Goal: Task Accomplishment & Management: Use online tool/utility

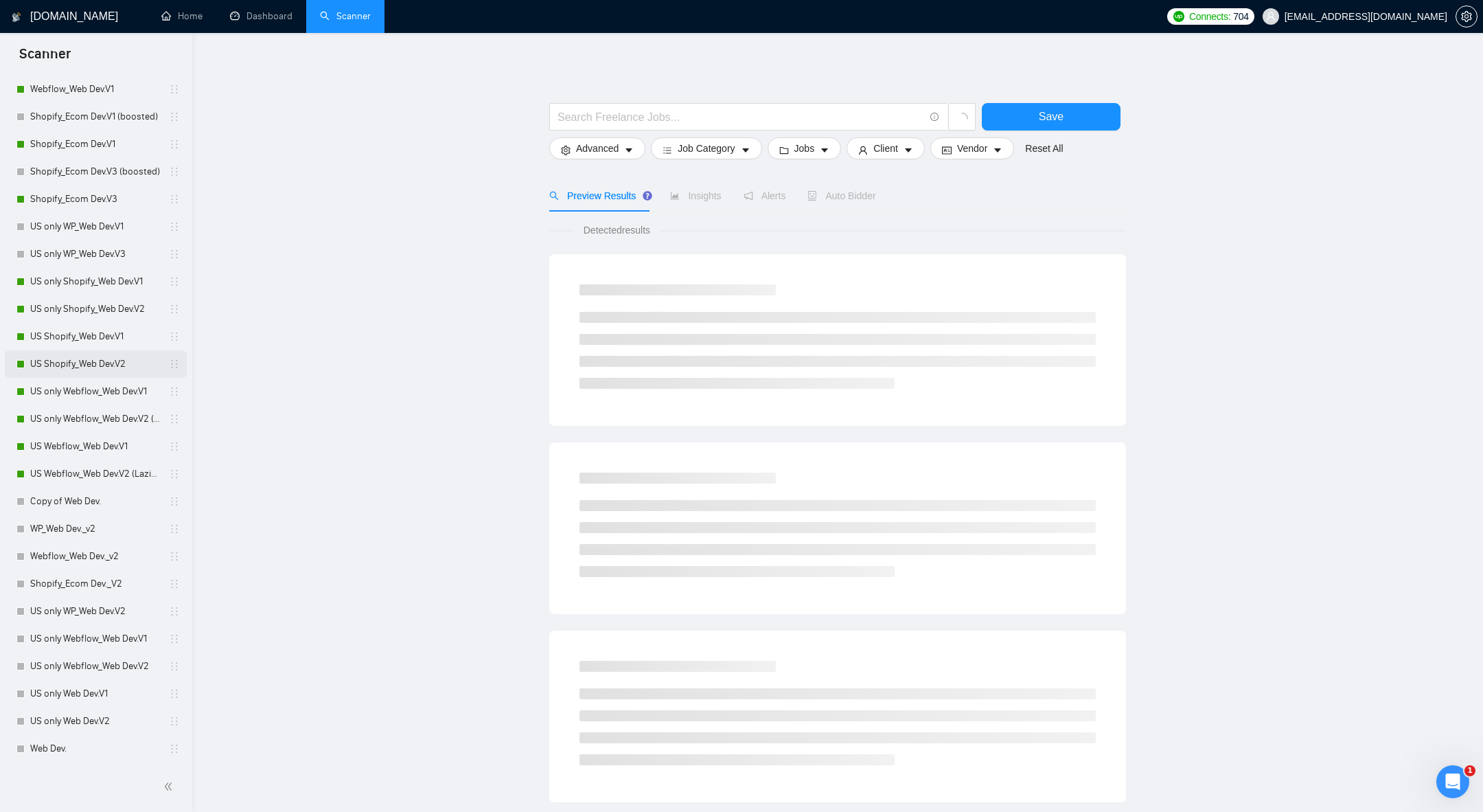
click at [63, 370] on link "US Shopify_Web Dev.V2" at bounding box center [95, 363] width 130 height 28
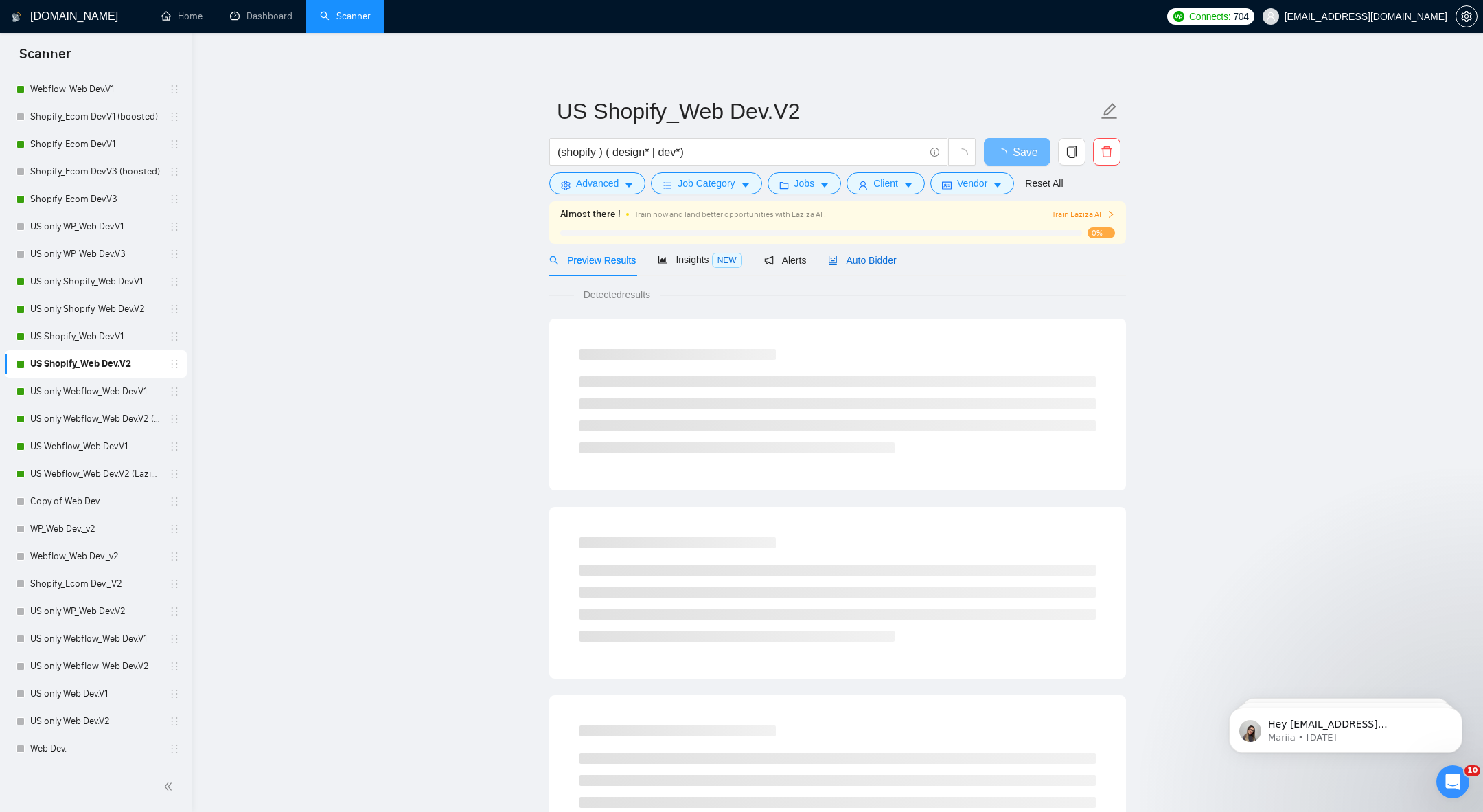
click at [876, 255] on span "Auto Bidder" at bounding box center [862, 260] width 68 height 11
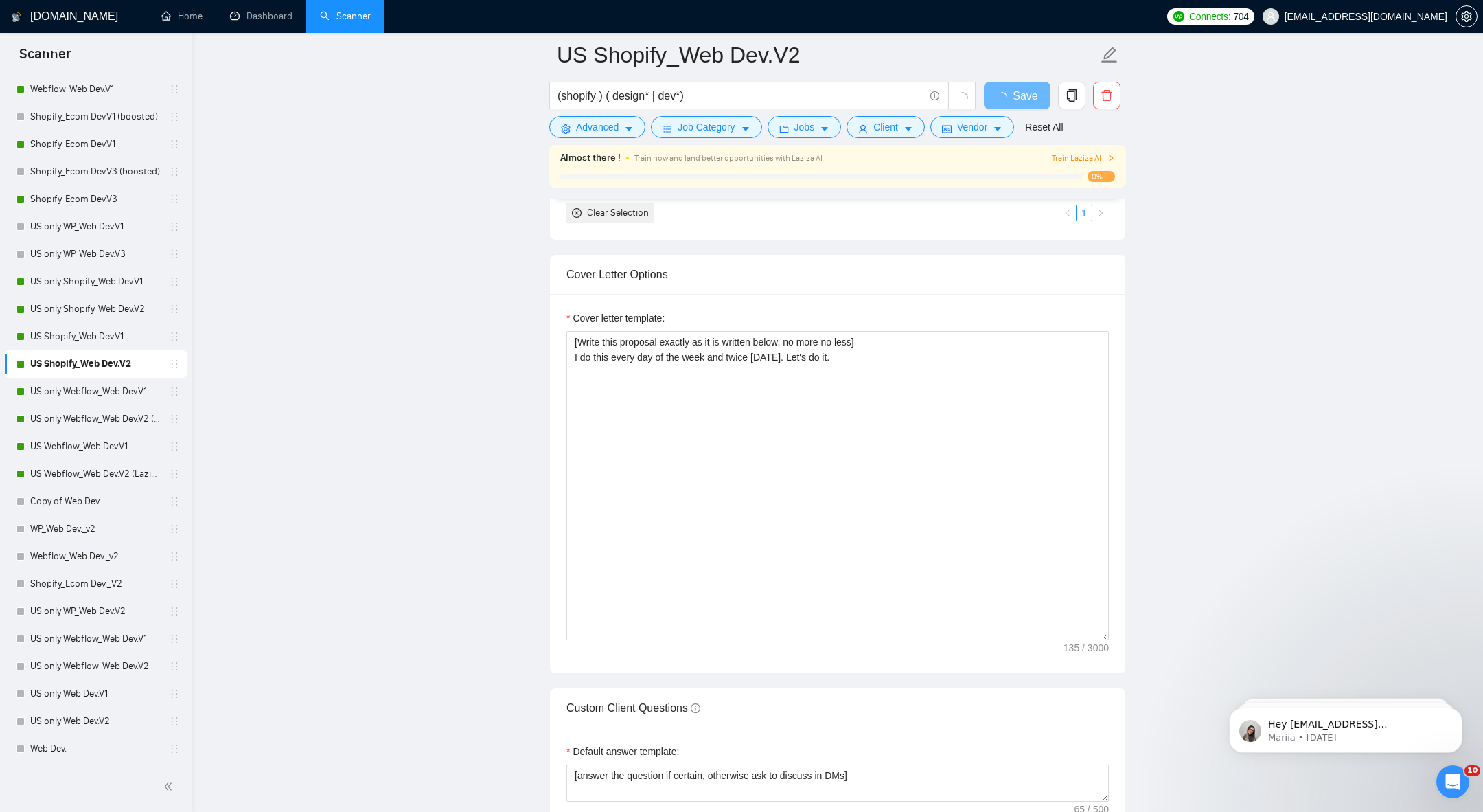
scroll to position [1637, 0]
click at [76, 333] on link "US Shopify_Web Dev.V1" at bounding box center [95, 336] width 130 height 28
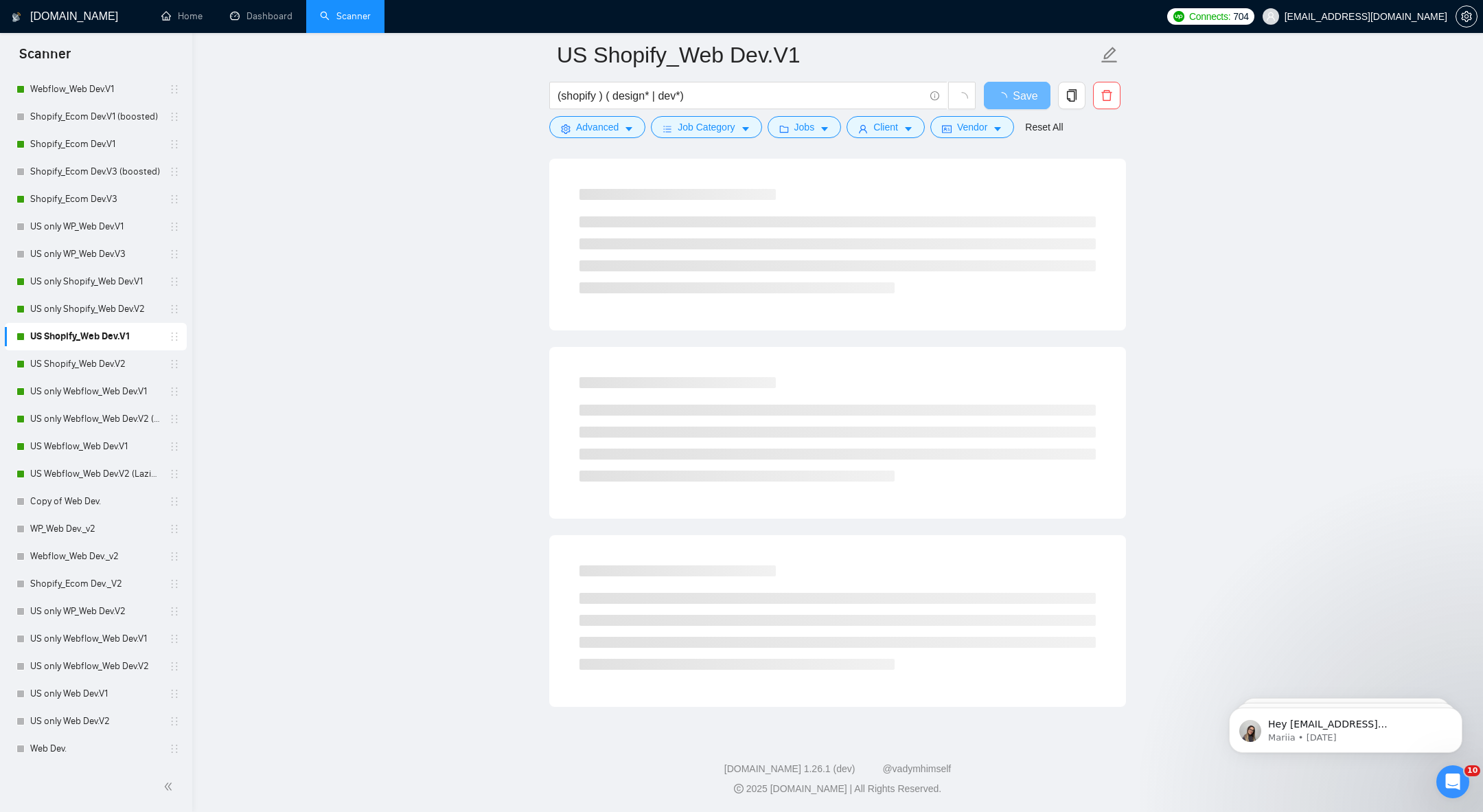
scroll to position [504, 0]
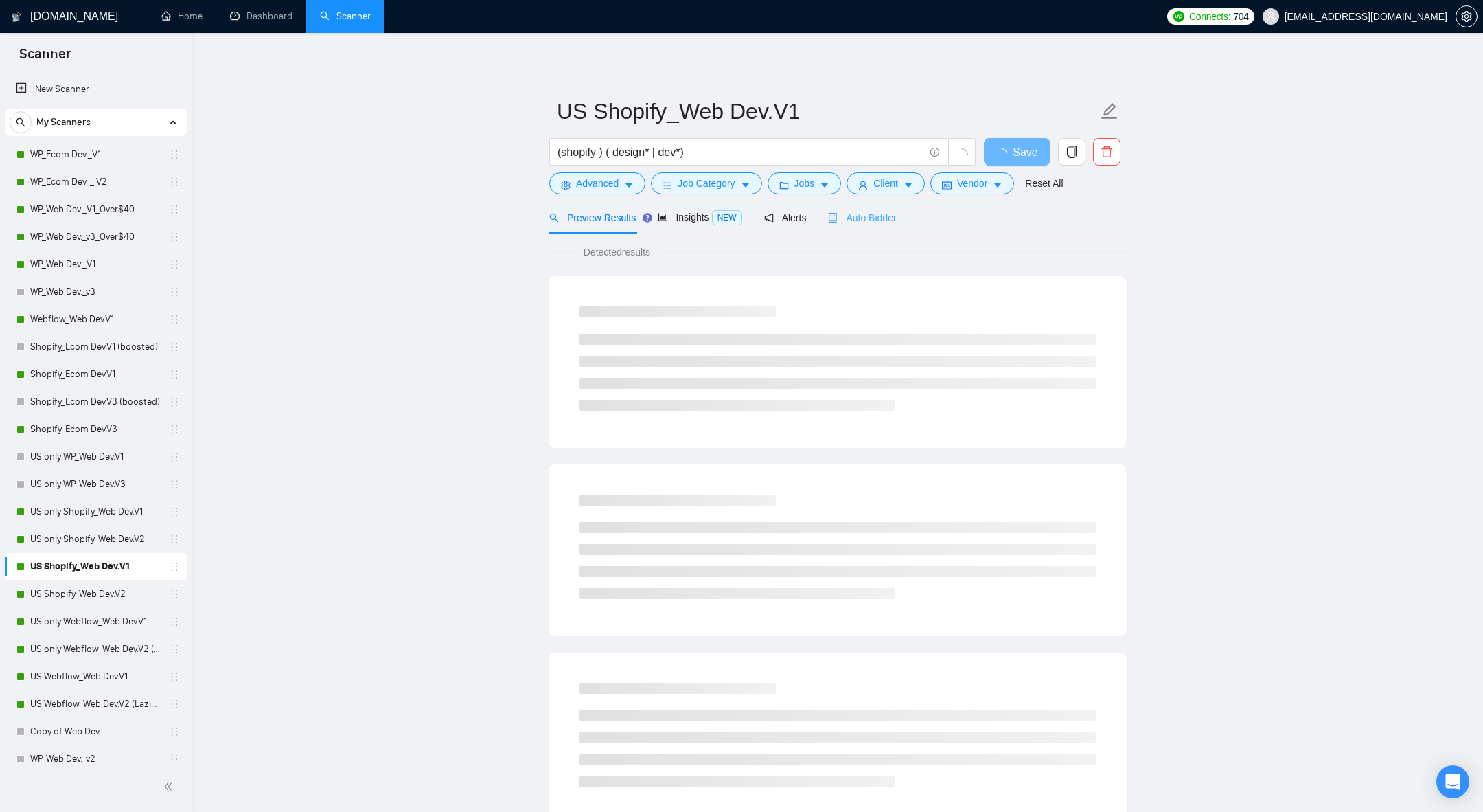
click at [867, 228] on div "Auto Bidder" at bounding box center [862, 218] width 68 height 32
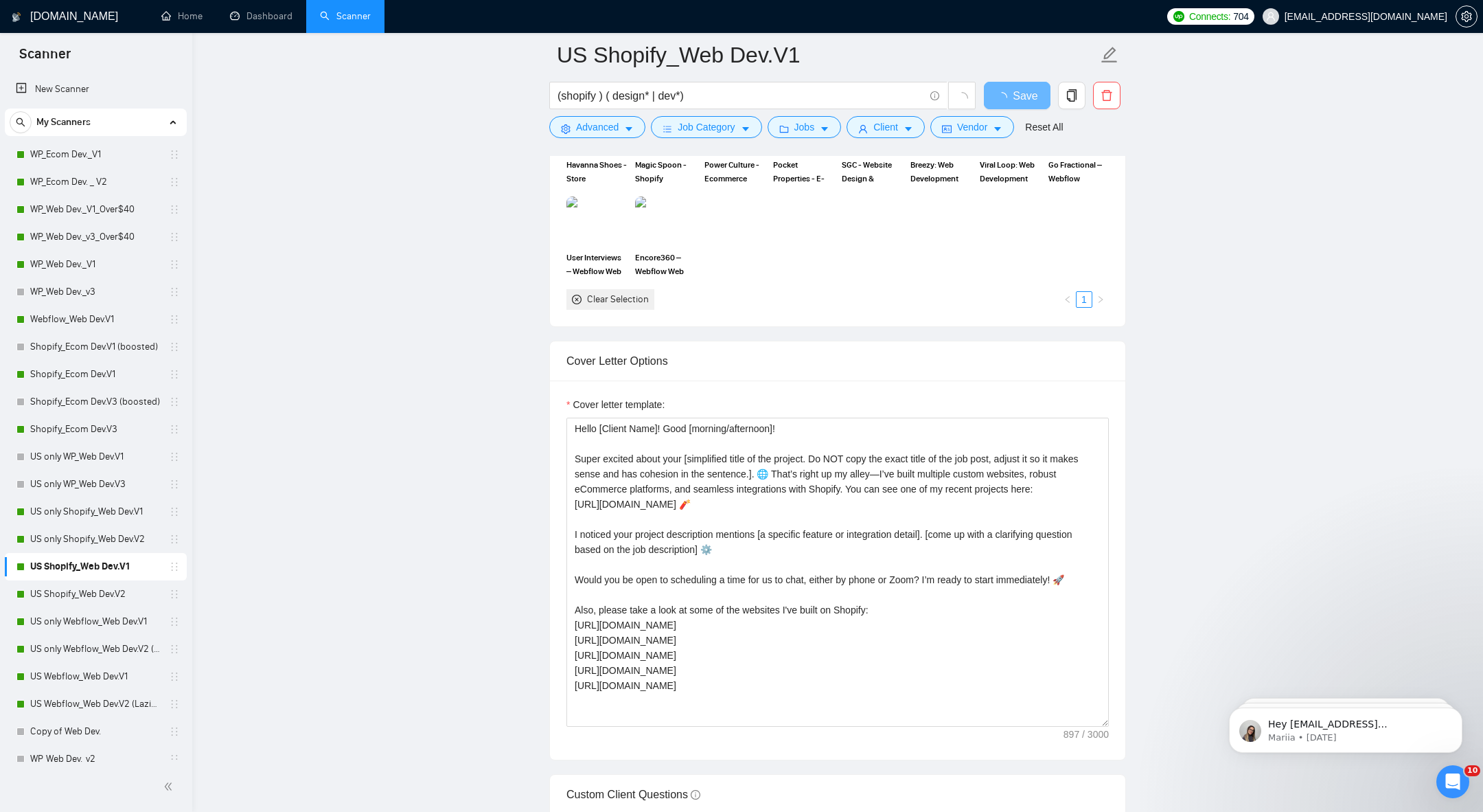
scroll to position [1617, 0]
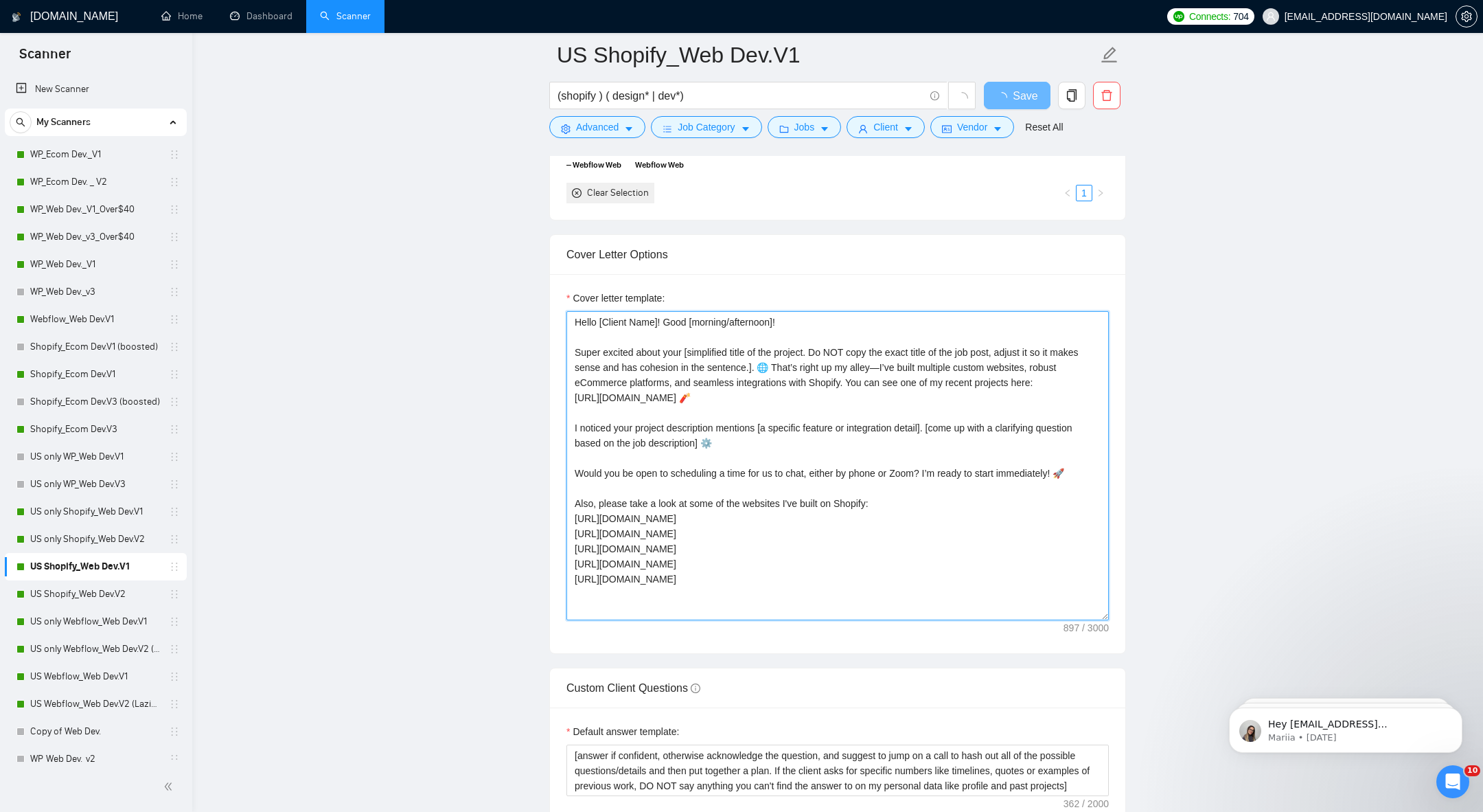
click at [630, 531] on textarea "Hello [Client Name]! Good [morning/afternoon]! Super excited about your [simpli…" at bounding box center [837, 466] width 542 height 309
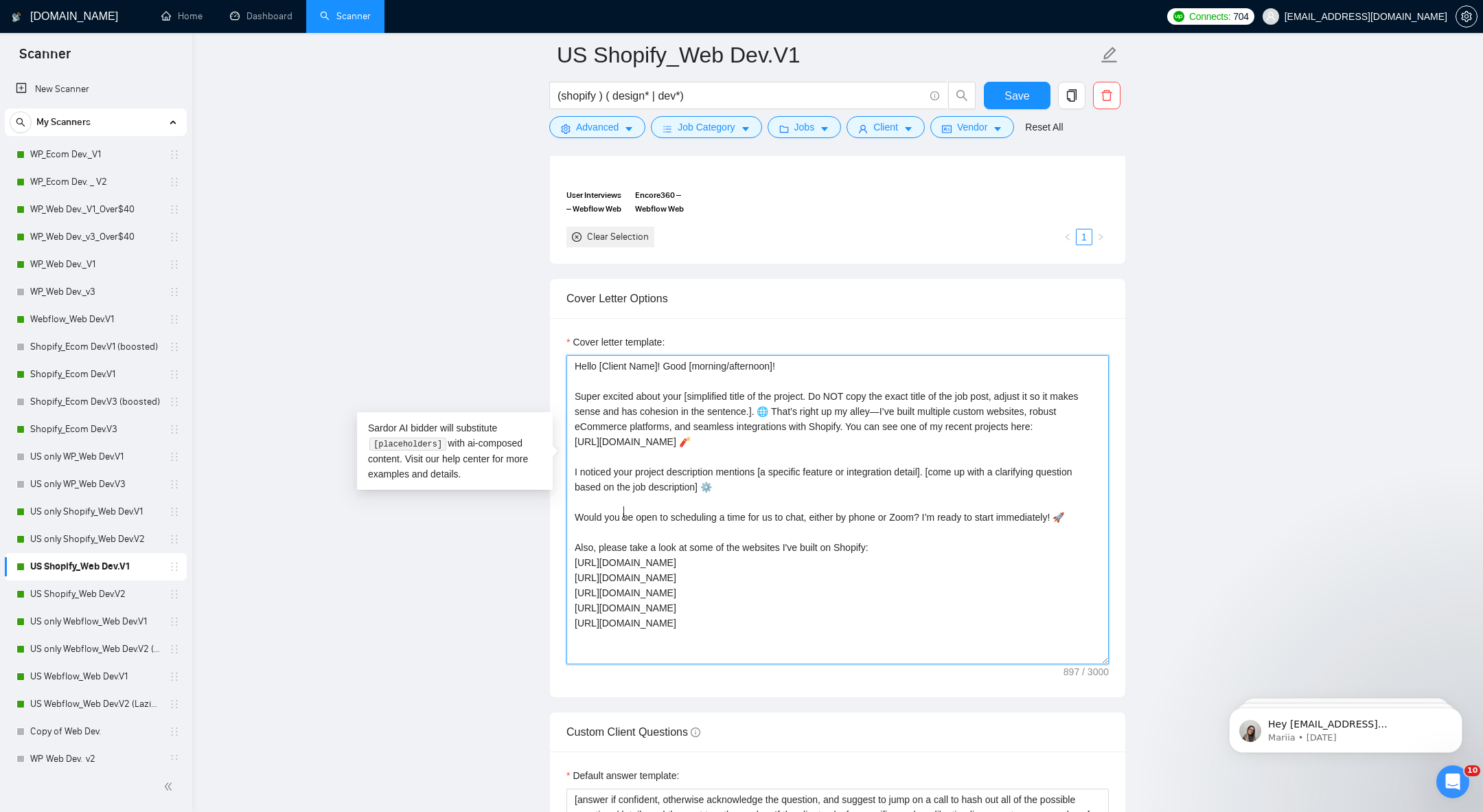
click at [623, 512] on textarea "Hello [Client Name]! Good [morning/afternoon]! Super excited about your [simpli…" at bounding box center [837, 510] width 542 height 309
click at [621, 566] on textarea "Hello [Client Name]! Good [morning/afternoon]! Super excited about your [simpli…" at bounding box center [837, 510] width 542 height 309
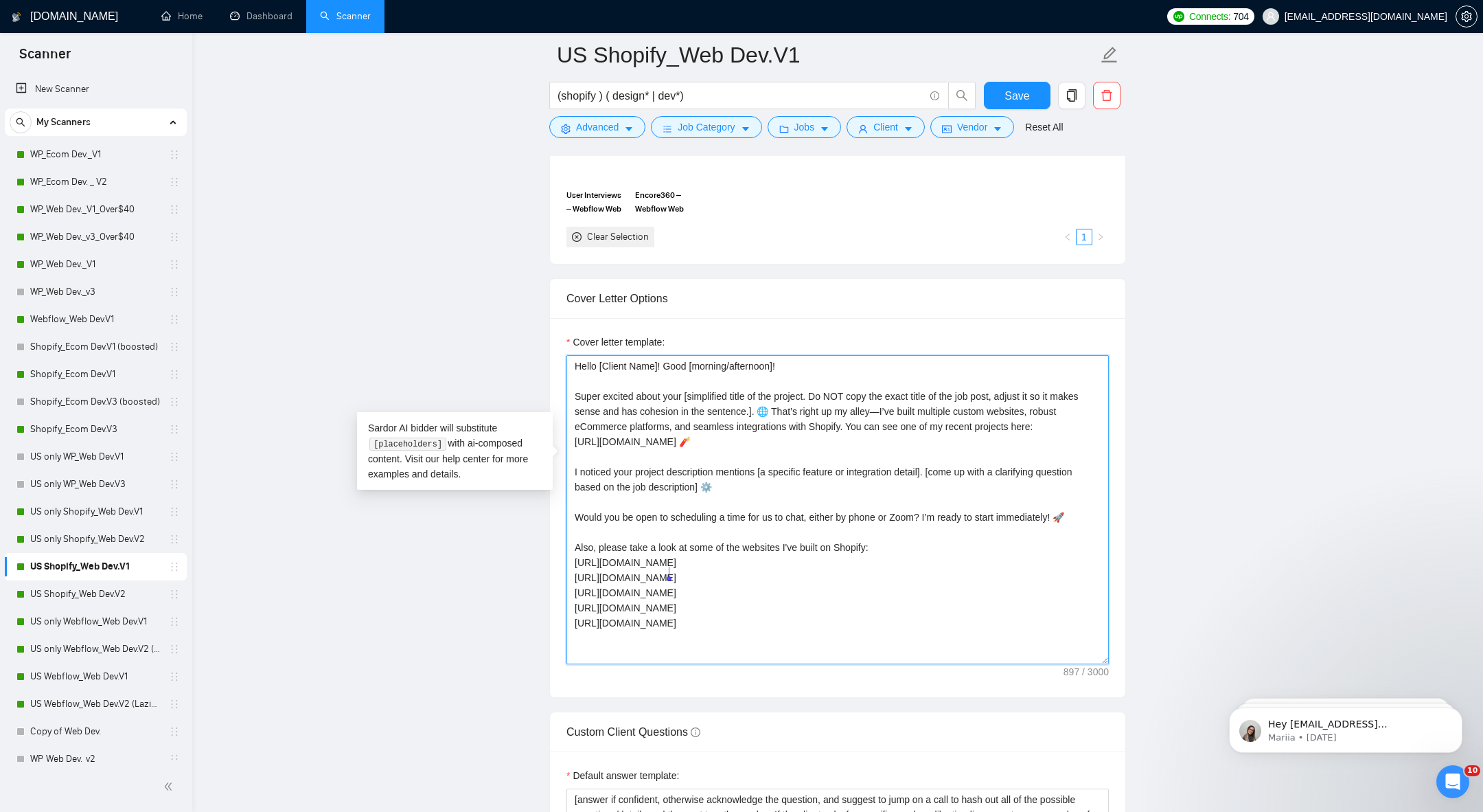
click at [619, 555] on textarea "Hello [Client Name]! Good [morning/afternoon]! Super excited about your [simpli…" at bounding box center [837, 510] width 542 height 309
paste textarea "Bom dia, [PERSON_NAME]! [PERSON_NAME], vou preparar aqui a coming soon page e d…"
type textarea "Hello [Client Name]! Good [morning/afternoon]! Super excited about your [simpli…"
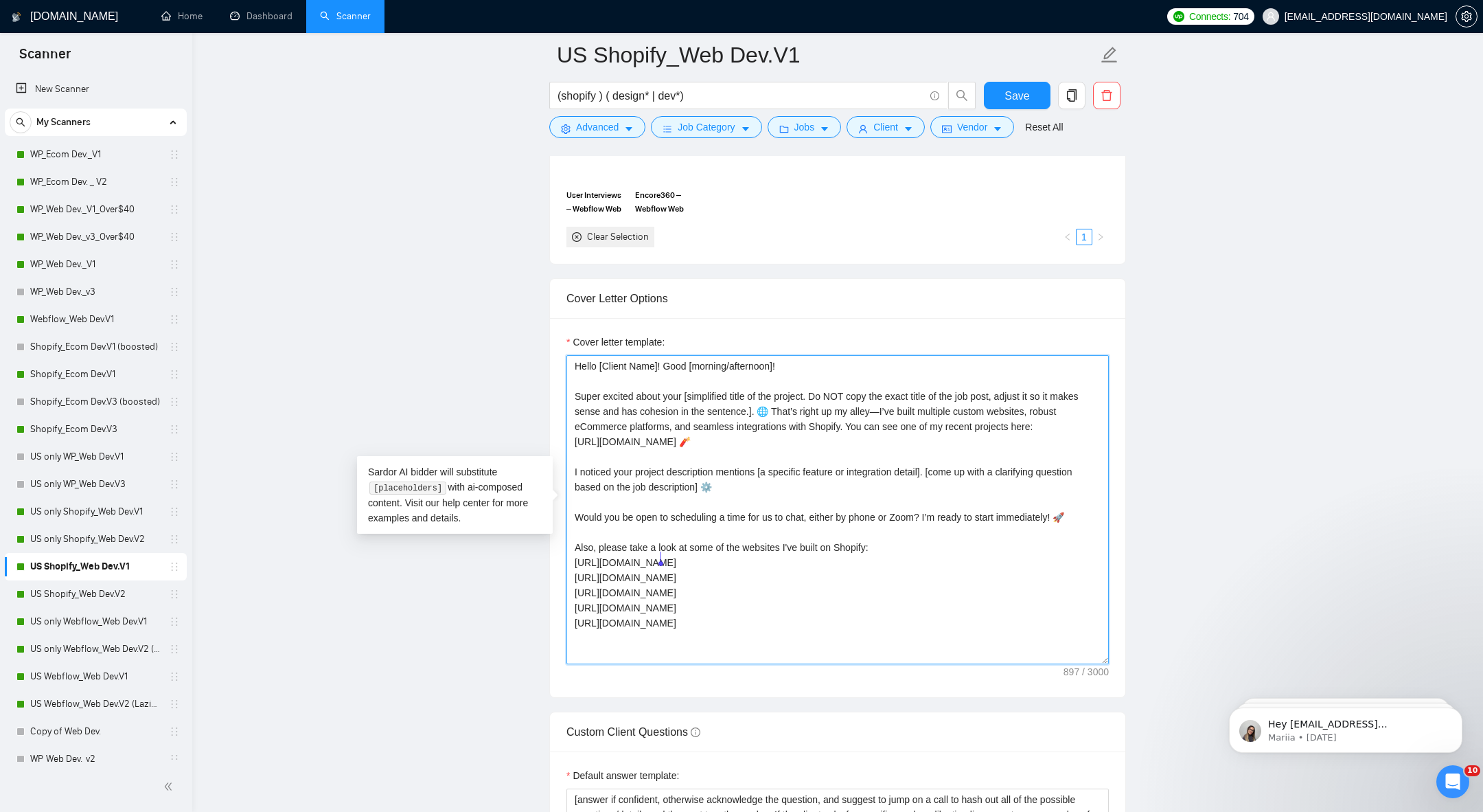
click at [612, 576] on textarea "Hello [Client Name]! Good [morning/afternoon]! Super excited about your [simpli…" at bounding box center [837, 510] width 542 height 309
click at [612, 576] on textarea "Hello [Client Name]! Good [morning/afternoon]! Super excited about your [simpli…" at bounding box center [837, 510] width 542 height 309
click at [607, 590] on textarea "Hello [Client Name]! Good [morning/afternoon]! Super excited about your [simpli…" at bounding box center [837, 510] width 542 height 309
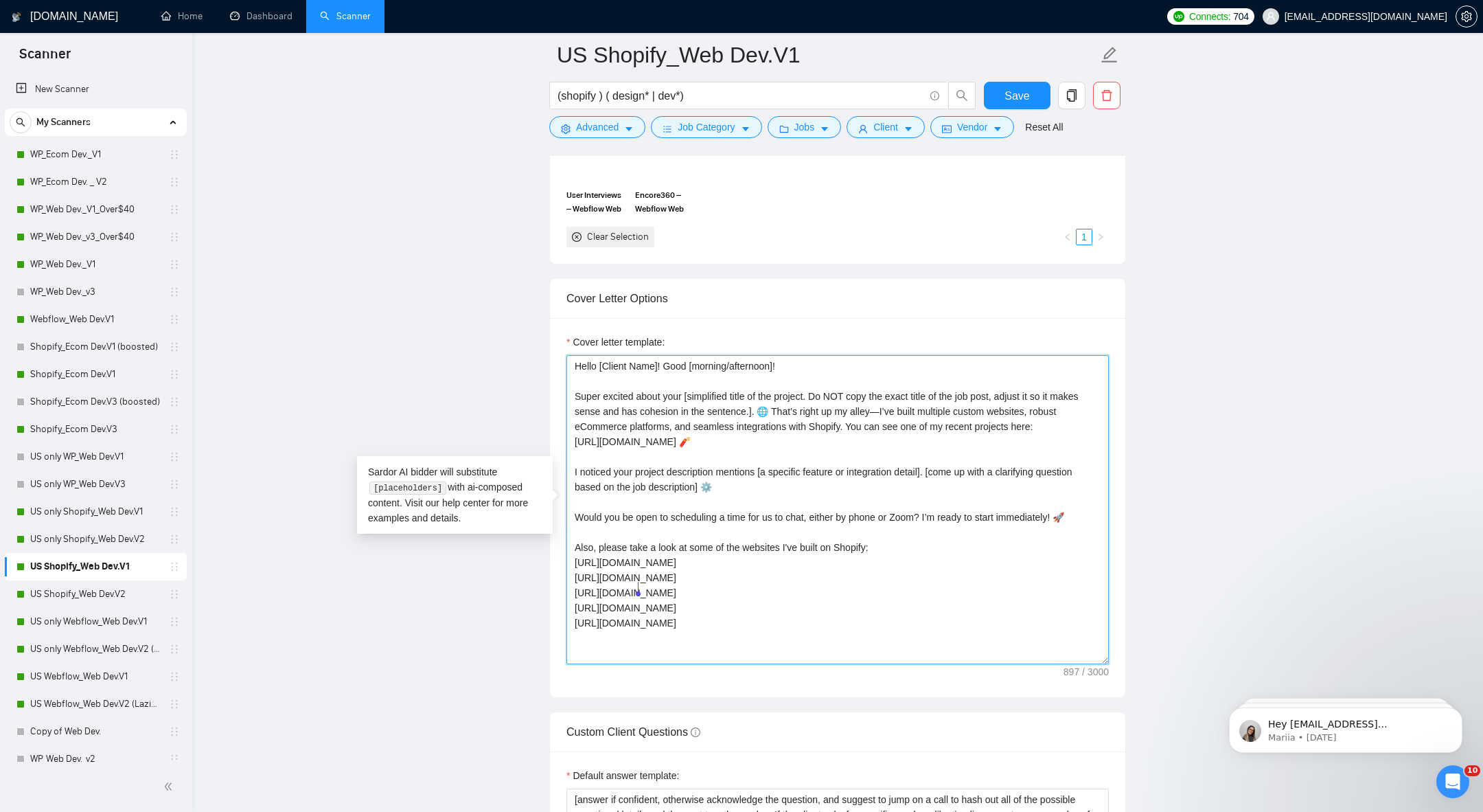
click at [607, 590] on textarea "Hello [Client Name]! Good [morning/afternoon]! Super excited about your [simpli…" at bounding box center [837, 510] width 542 height 309
click at [658, 602] on textarea "Hello [Client Name]! Good [morning/afternoon]! Super excited about your [simpli…" at bounding box center [837, 510] width 542 height 309
click at [635, 620] on textarea "Hello [Client Name]! Good [morning/afternoon]! Super excited about your [simpli…" at bounding box center [837, 510] width 542 height 309
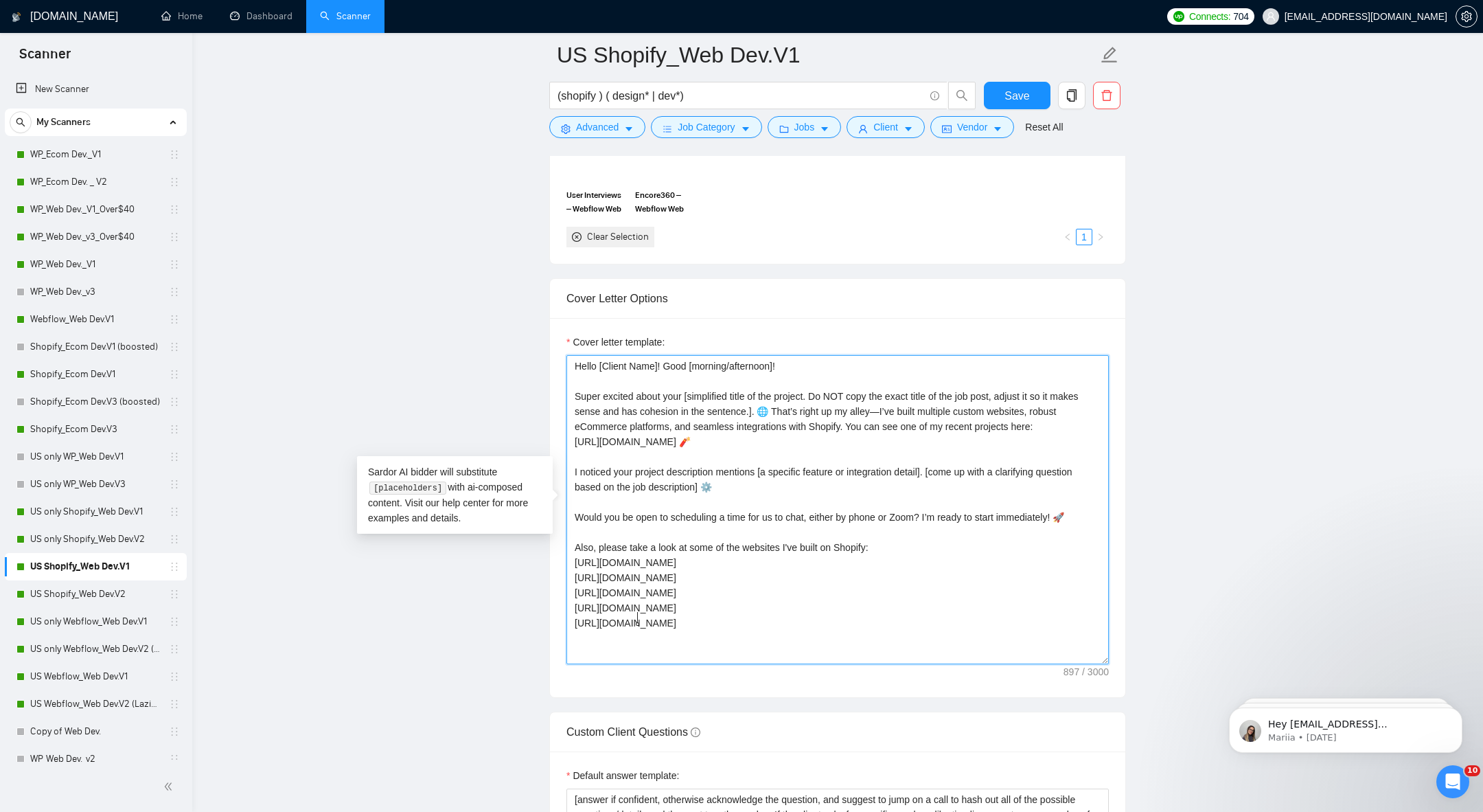
click at [635, 620] on textarea "Hello [Client Name]! Good [morning/afternoon]! Super excited about your [simpli…" at bounding box center [837, 510] width 542 height 309
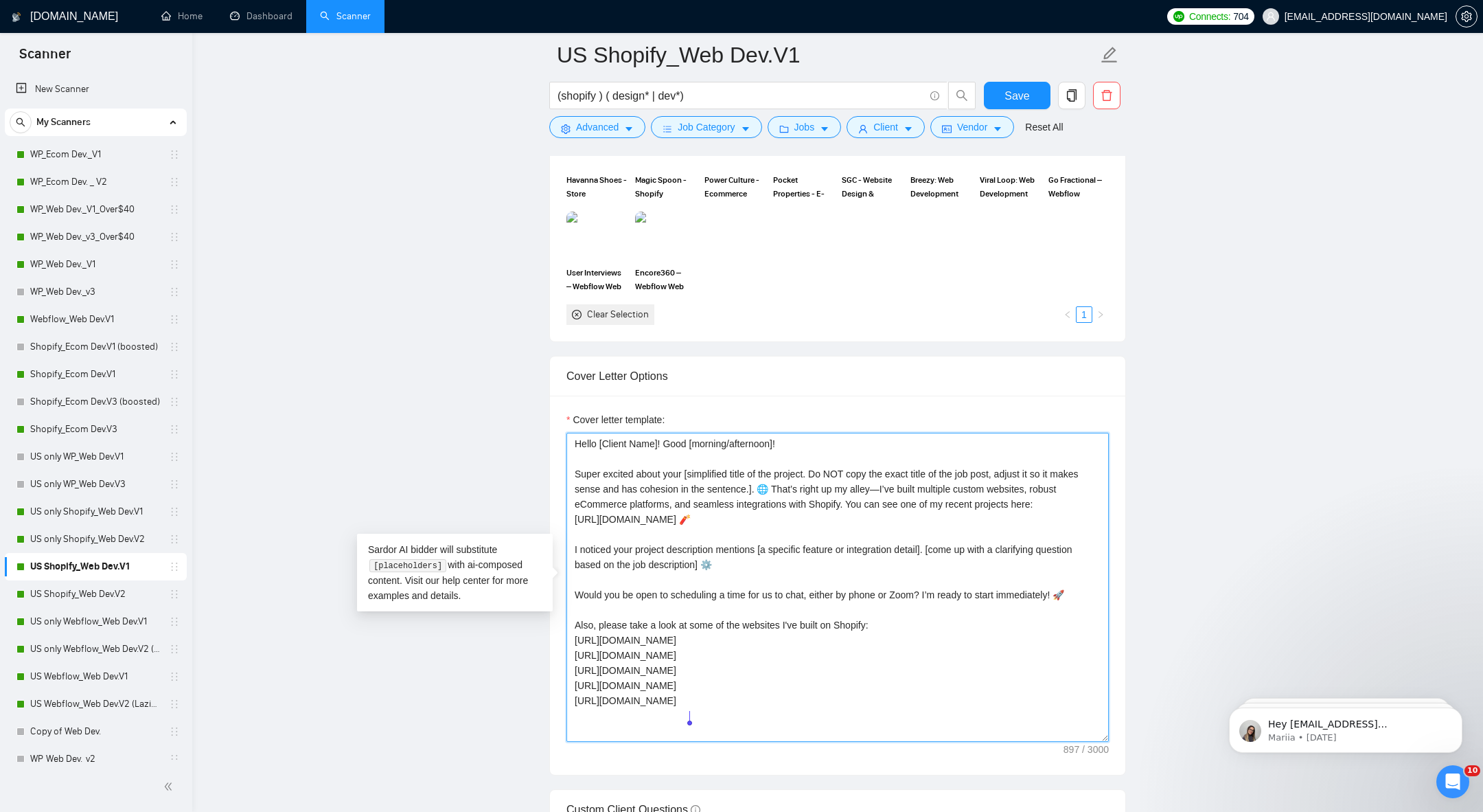
scroll to position [1508, 0]
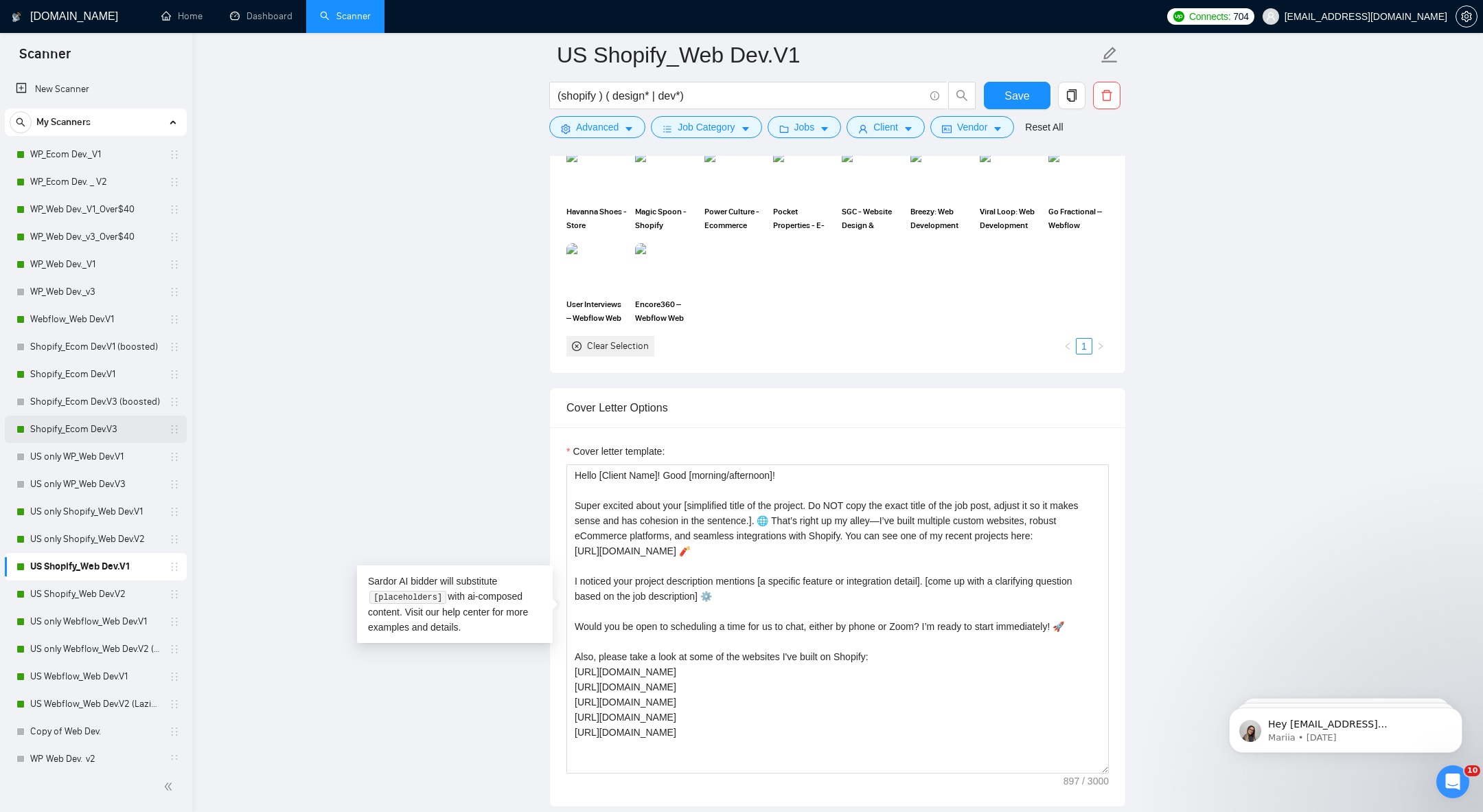
click at [76, 426] on link "Shopify_Ecom Dev.V3" at bounding box center [95, 429] width 130 height 28
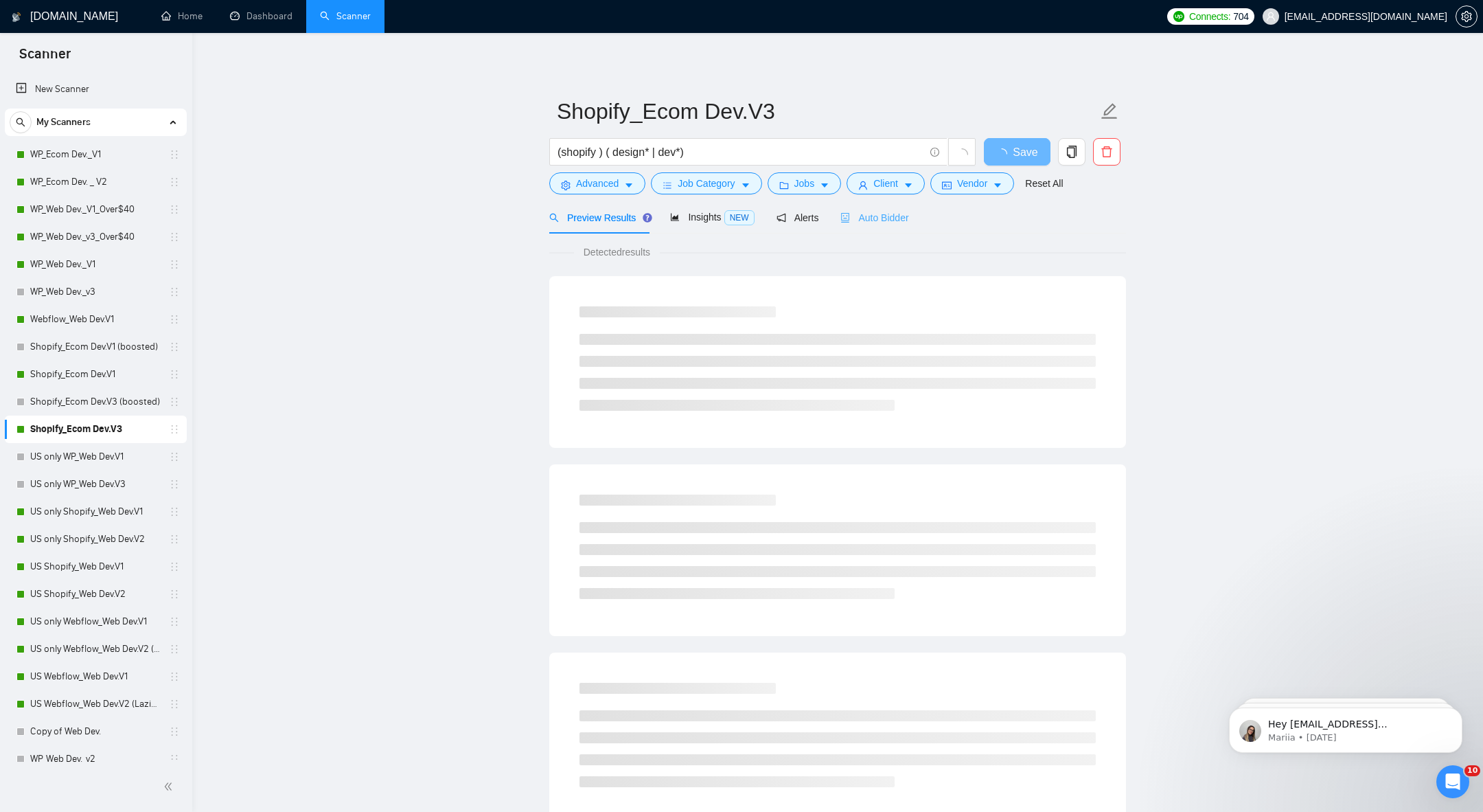
click at [888, 227] on div "Auto Bidder" at bounding box center [875, 218] width 68 height 32
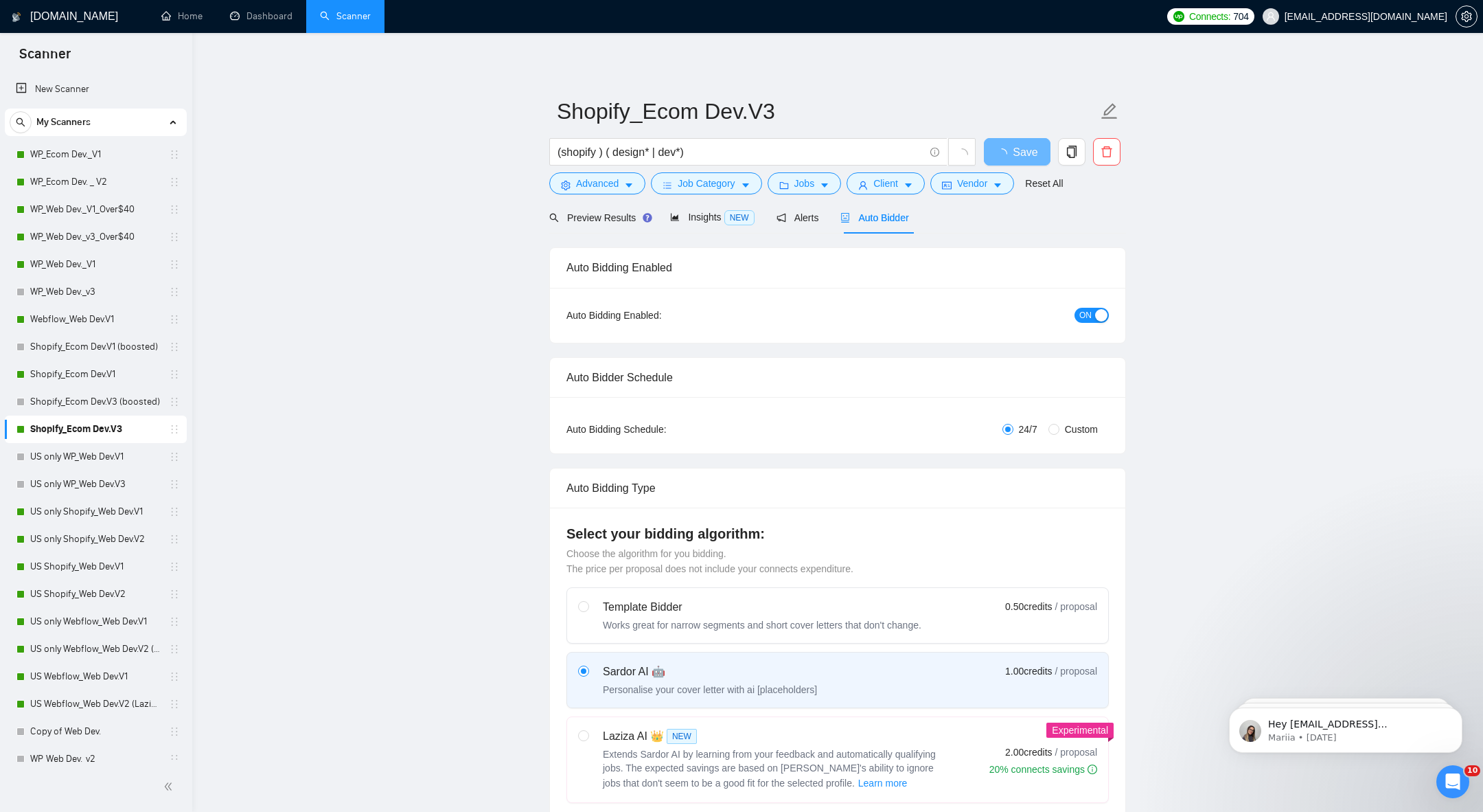
radio input "false"
radio input "true"
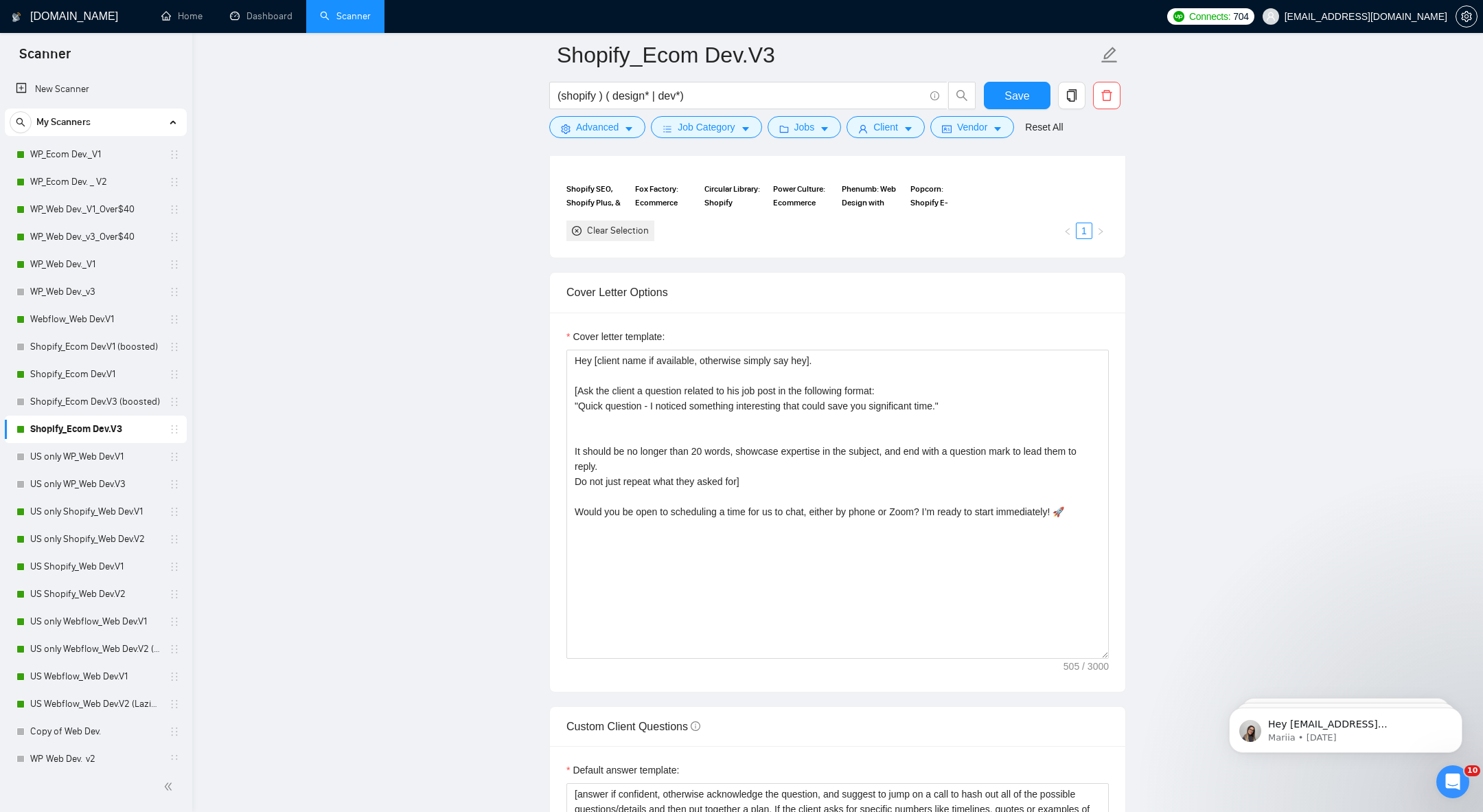
scroll to position [1568, 0]
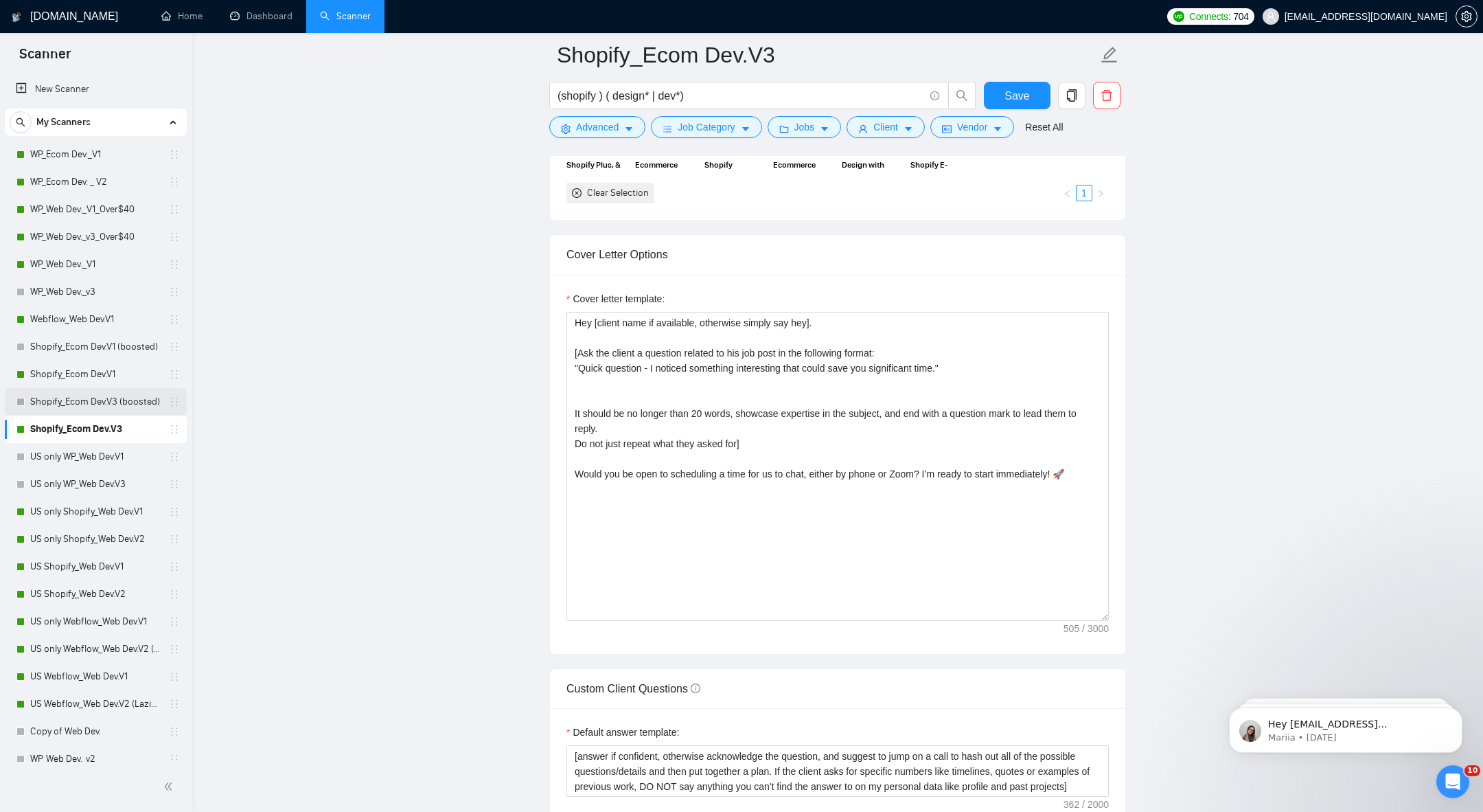
click at [74, 394] on link "Shopify_Ecom Dev.V3 (boosted)" at bounding box center [95, 401] width 130 height 28
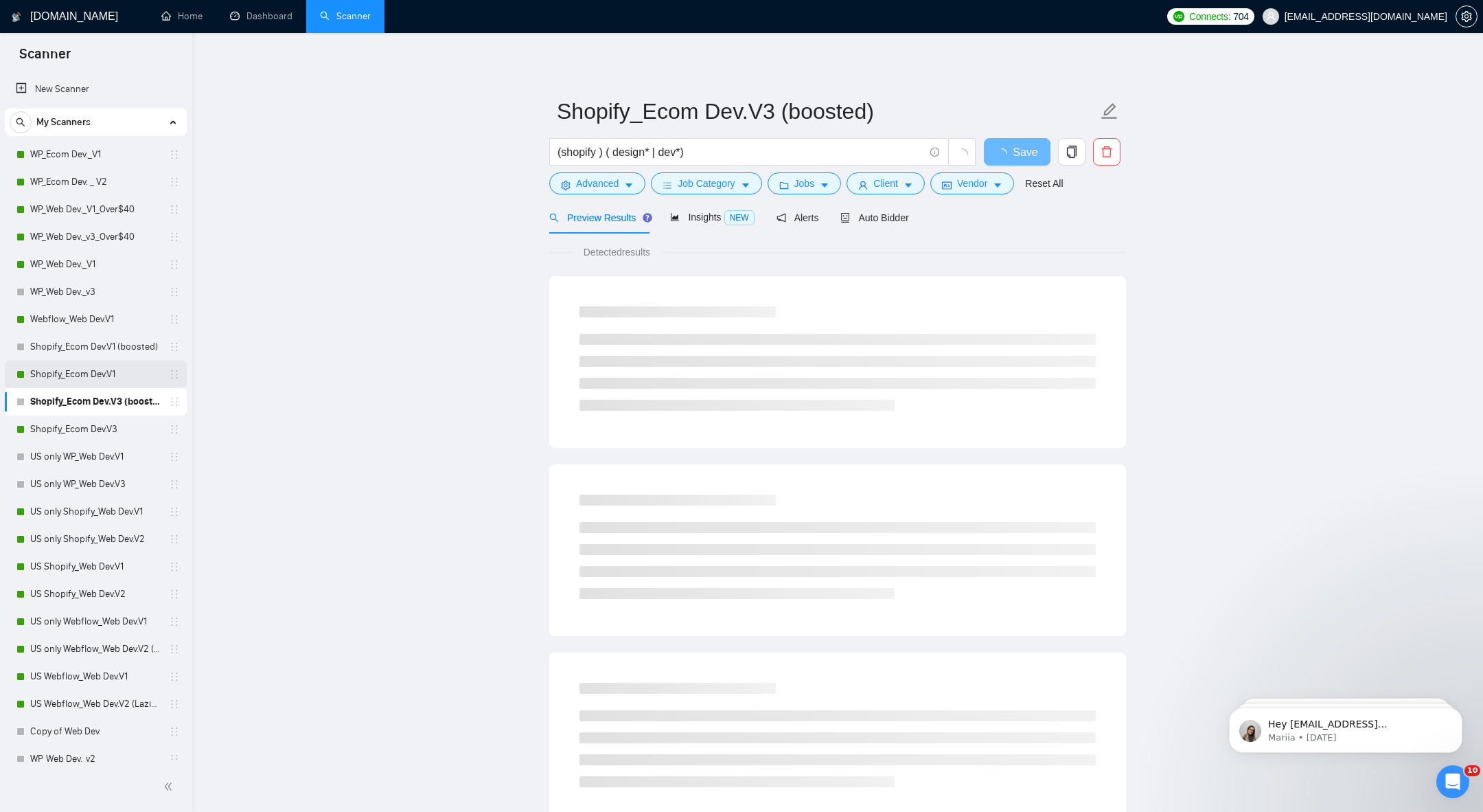
click at [87, 371] on link "Shopify_Ecom Dev.V1" at bounding box center [95, 374] width 130 height 28
click at [889, 209] on div "Auto Bidder" at bounding box center [875, 218] width 68 height 32
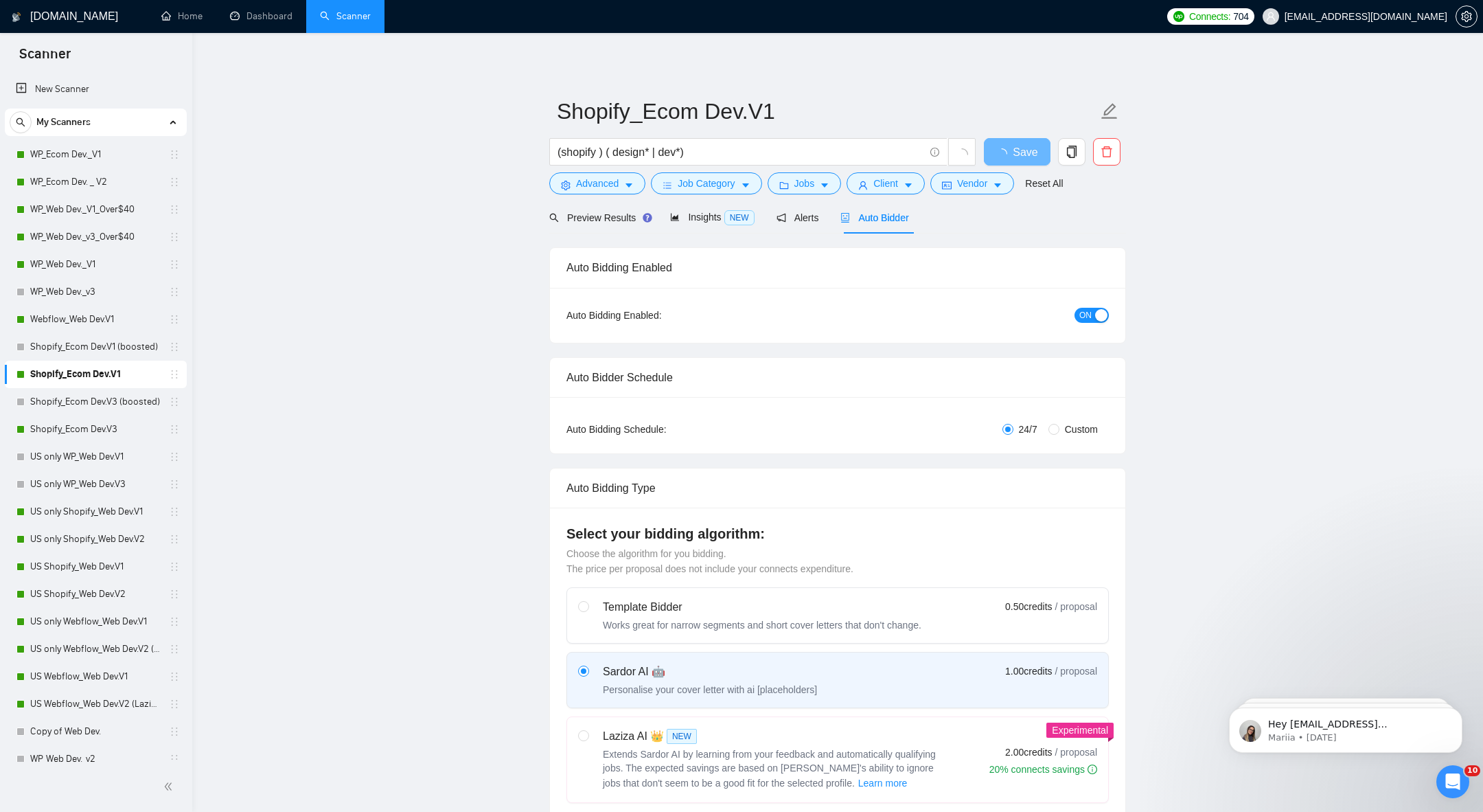
radio input "false"
radio input "true"
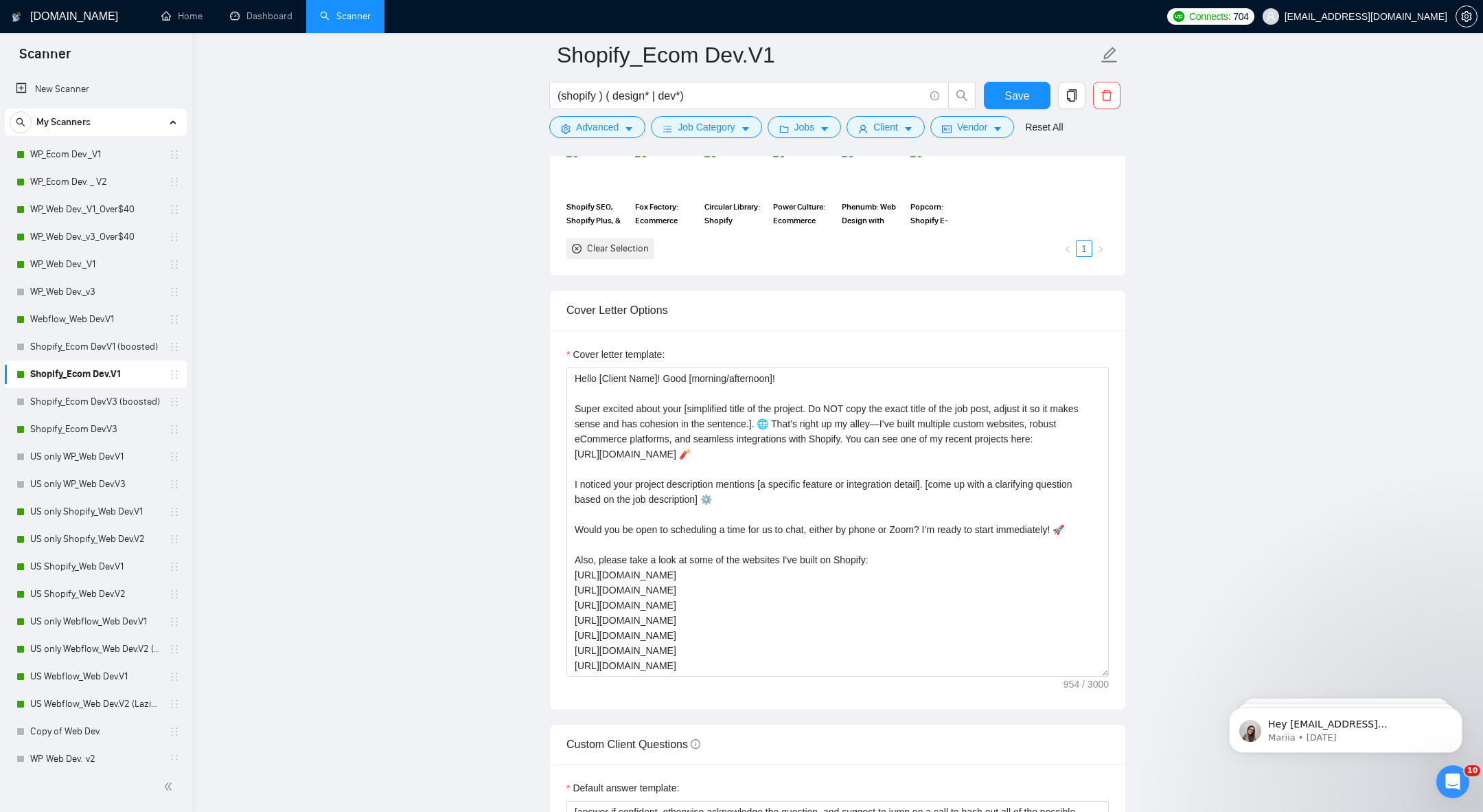
scroll to position [1523, 0]
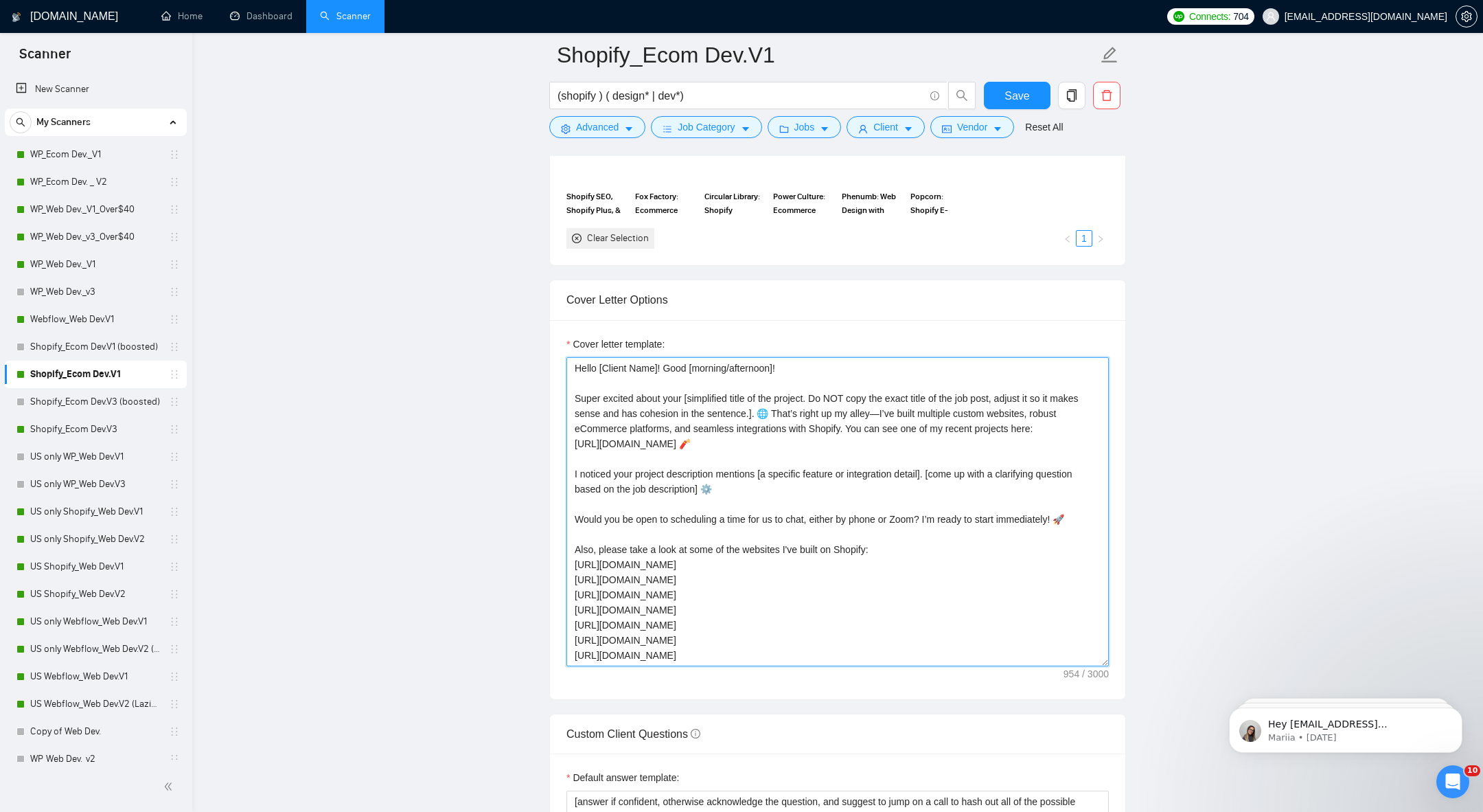
click at [635, 561] on textarea "Hello [Client Name]! Good [morning/afternoon]! Super excited about your [simpli…" at bounding box center [837, 512] width 542 height 309
click at [632, 599] on textarea "Hello [Client Name]! Good [morning/afternoon]! Super excited about your [simpli…" at bounding box center [837, 512] width 542 height 309
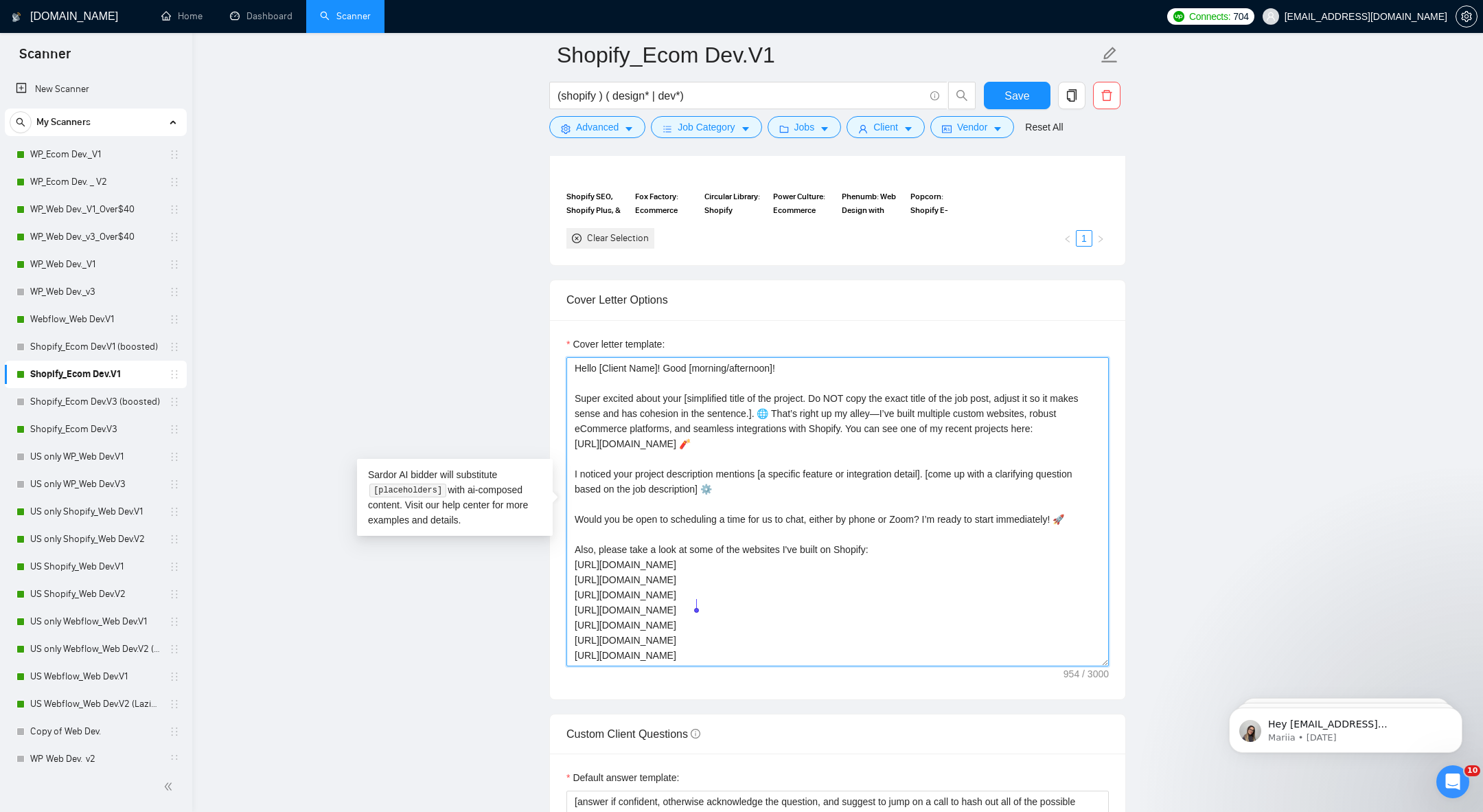
click at [632, 599] on textarea "Hello [Client Name]! Good [morning/afternoon]! Super excited about your [simpli…" at bounding box center [837, 512] width 542 height 309
click at [628, 588] on textarea "Hello [Client Name]! Good [morning/afternoon]! Super excited about your [simpli…" at bounding box center [837, 512] width 542 height 309
click at [640, 620] on textarea "Hello [Client Name]! Good [morning/afternoon]! Super excited about your [simpli…" at bounding box center [837, 512] width 542 height 309
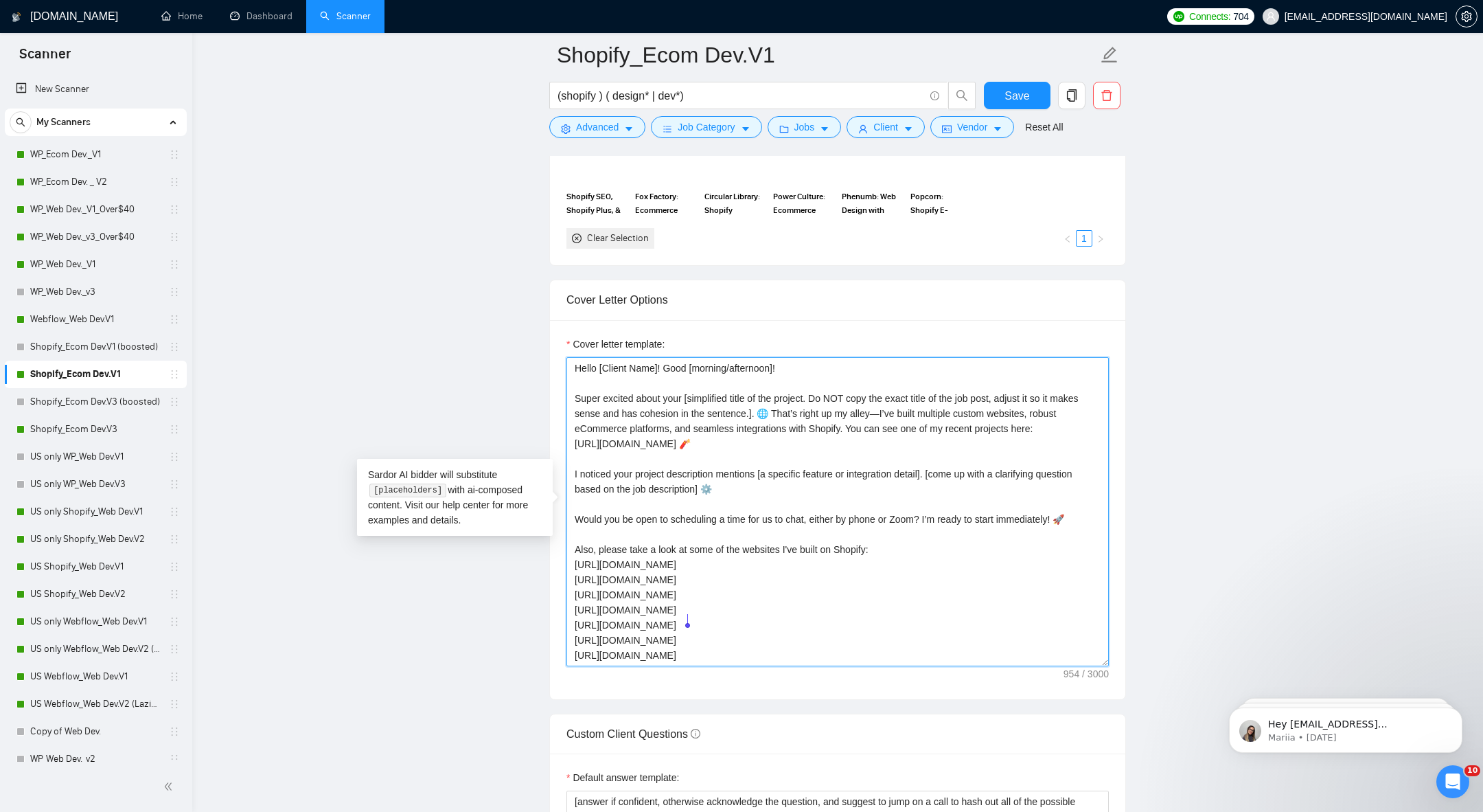
click at [640, 620] on textarea "Hello [Client Name]! Good [morning/afternoon]! Super excited about your [simpli…" at bounding box center [837, 512] width 542 height 309
click at [631, 606] on textarea "Hello [Client Name]! Good [morning/afternoon]! Super excited about your [simpli…" at bounding box center [837, 512] width 542 height 309
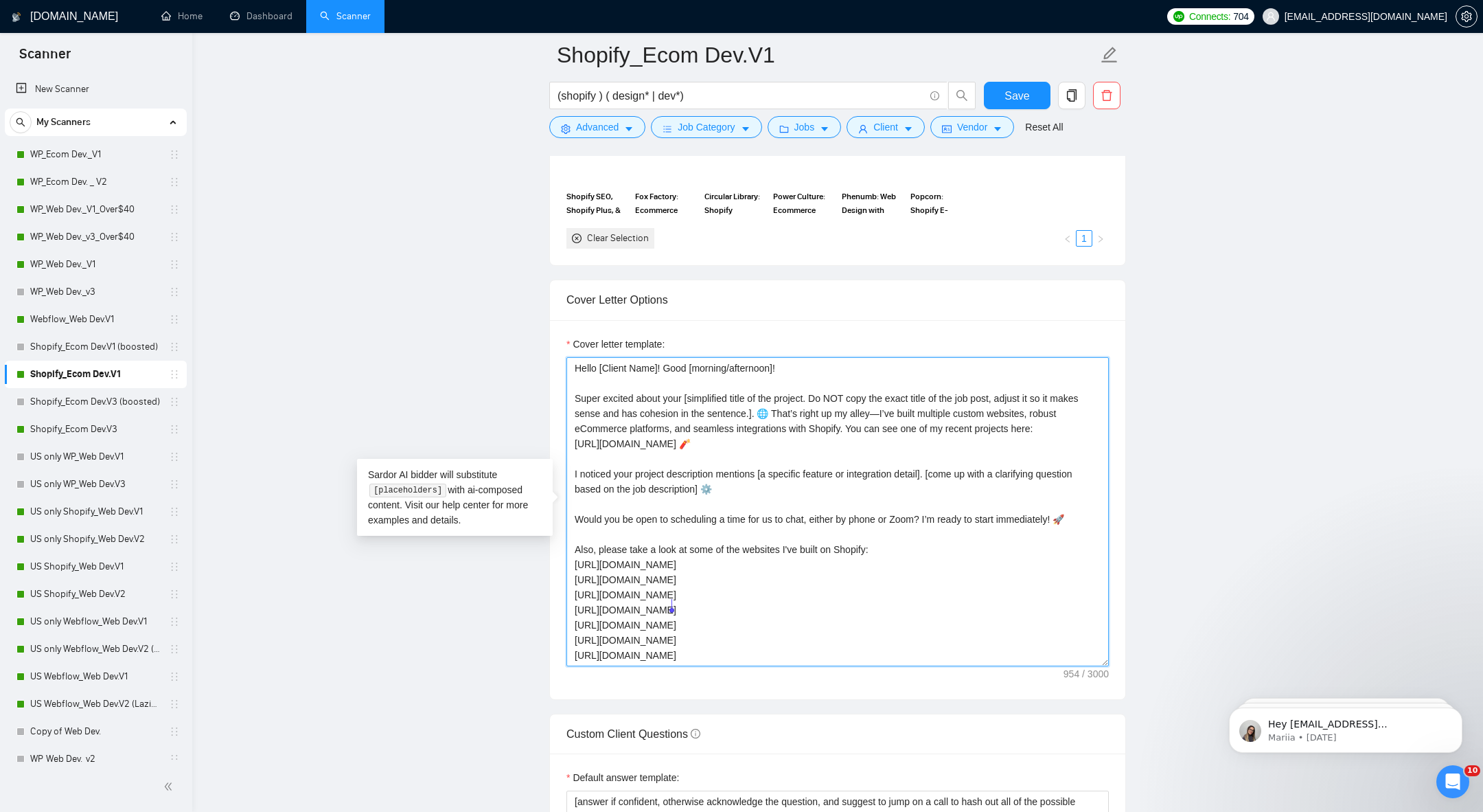
click at [631, 606] on textarea "Hello [Client Name]! Good [morning/afternoon]! Super excited about your [simpli…" at bounding box center [837, 512] width 542 height 309
click at [617, 515] on textarea "Hello [Client Name]! Good [morning/afternoon]! Super excited about your [simpli…" at bounding box center [837, 512] width 542 height 309
